Goal: Task Accomplishment & Management: Manage account settings

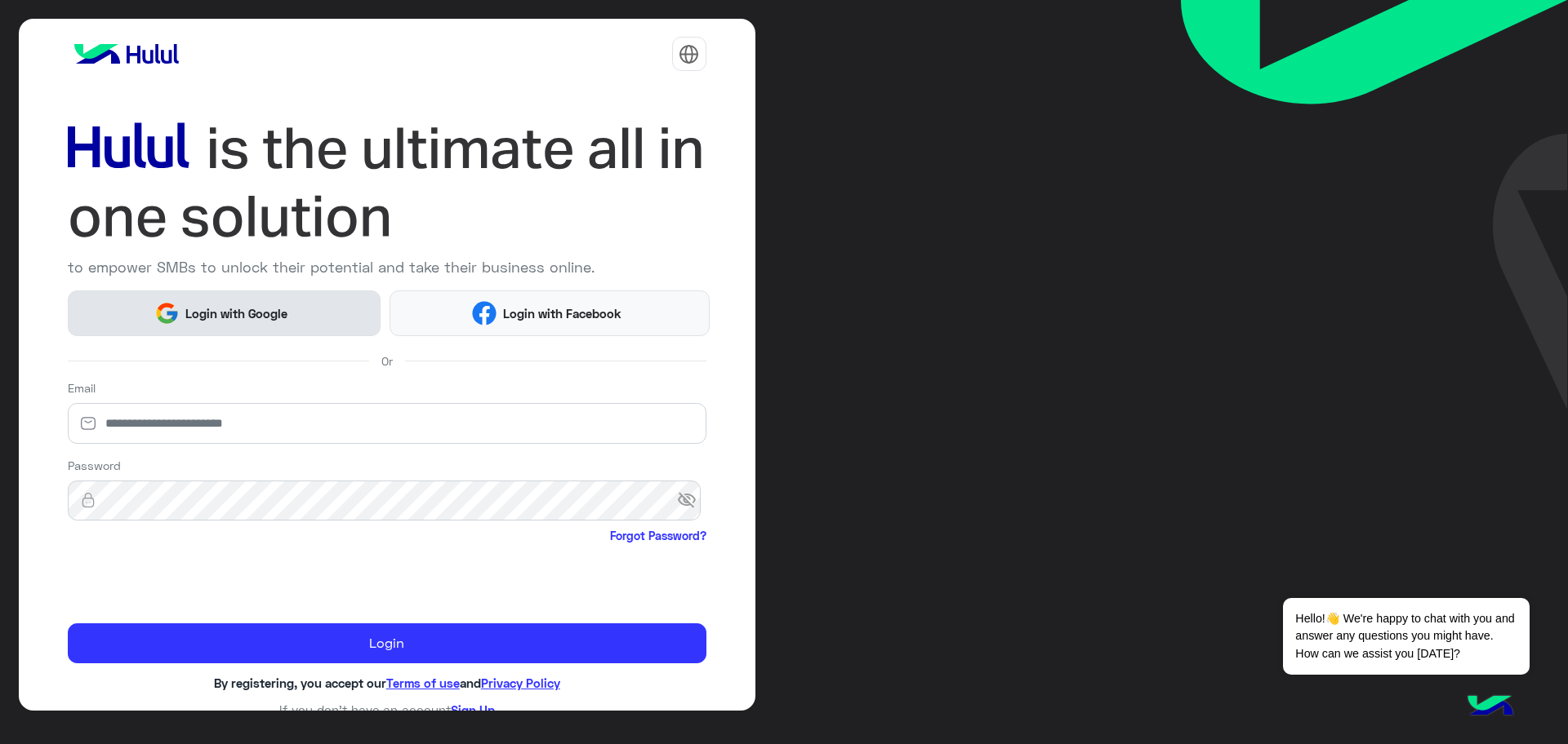
click at [230, 304] on span "Login with Google" at bounding box center [237, 313] width 115 height 19
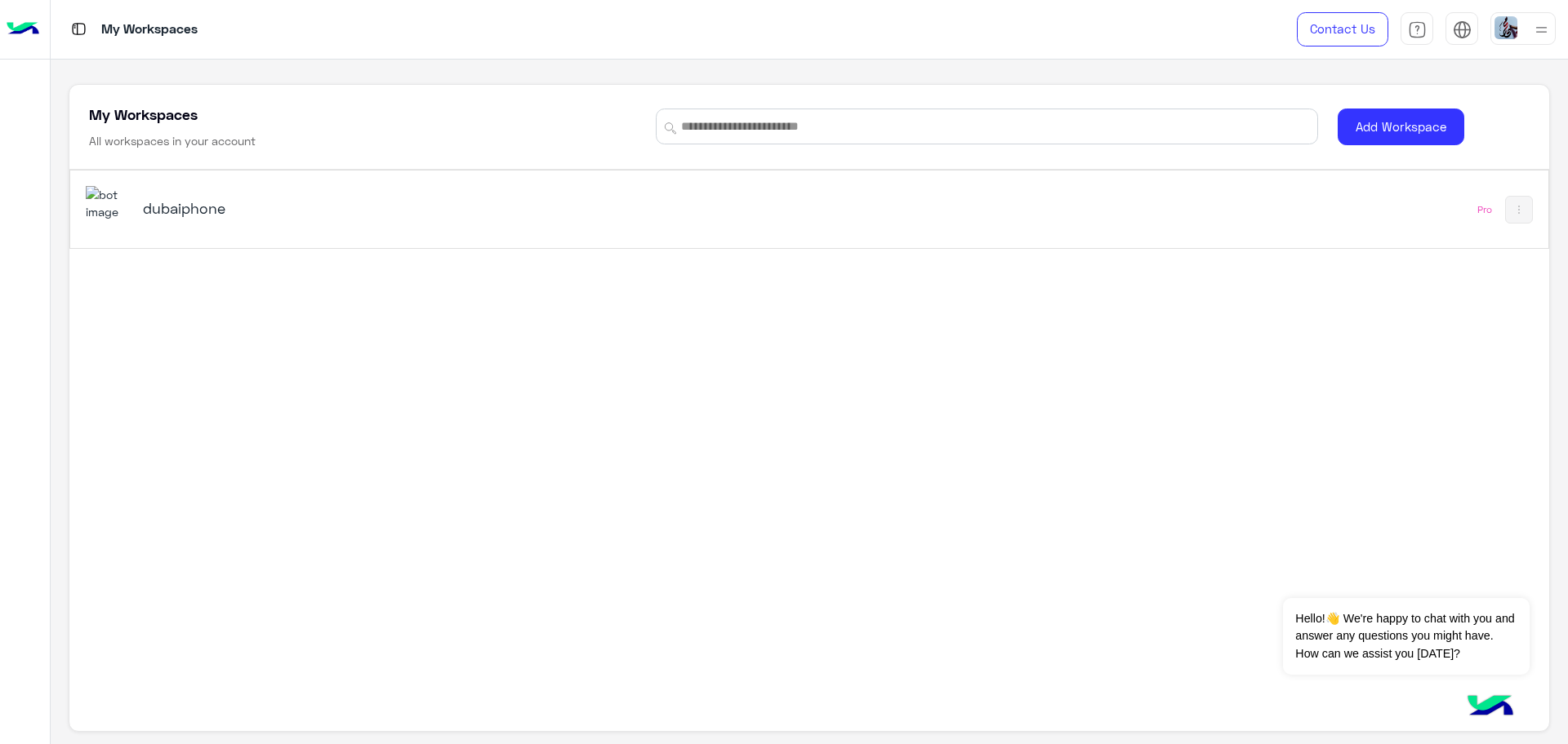
click at [358, 220] on div "dubaiphone" at bounding box center [403, 210] width 521 height 23
